Goal: Task Accomplishment & Management: Manage account settings

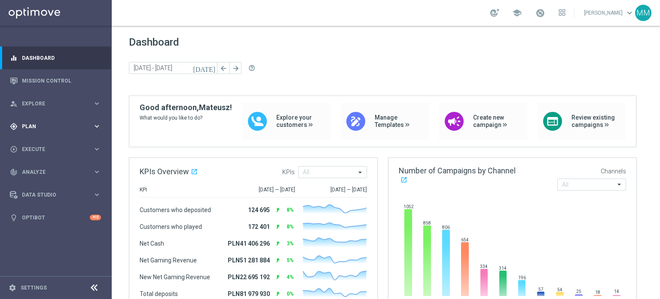
click at [73, 134] on div "gps_fixed Plan keyboard_arrow_right" at bounding box center [55, 126] width 111 height 23
click at [65, 147] on link "Target Groups" at bounding box center [55, 144] width 67 height 7
